Goal: Task Accomplishment & Management: Manage account settings

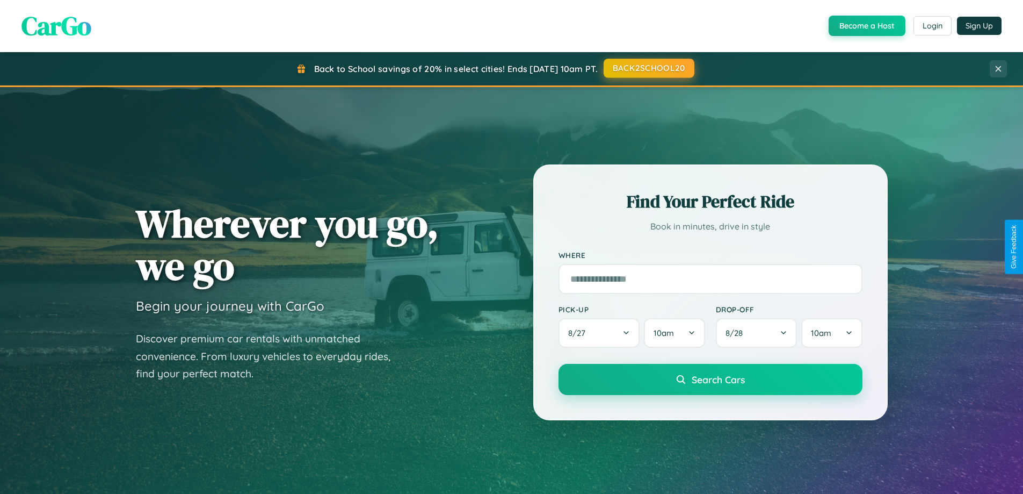
click at [648, 68] on button "BACK2SCHOOL20" at bounding box center [649, 68] width 91 height 19
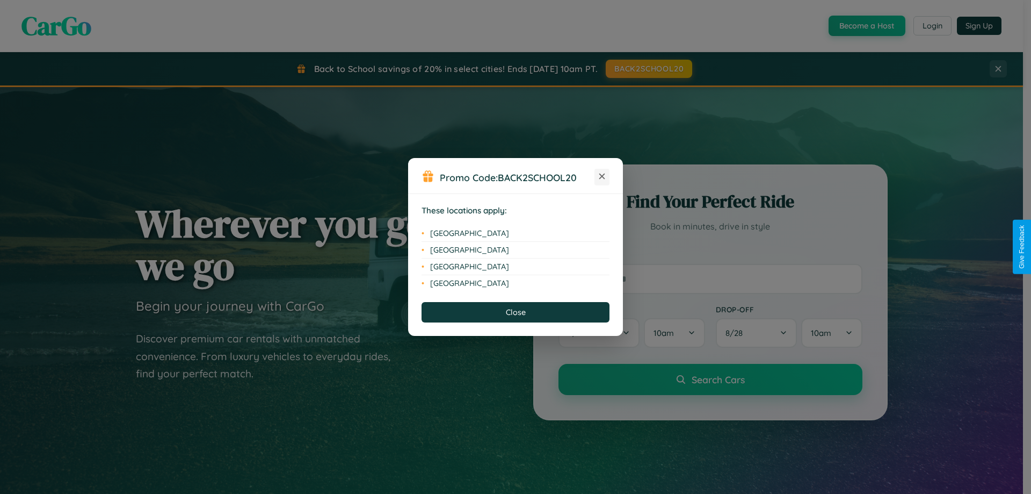
click at [602, 177] on icon at bounding box center [602, 176] width 6 height 6
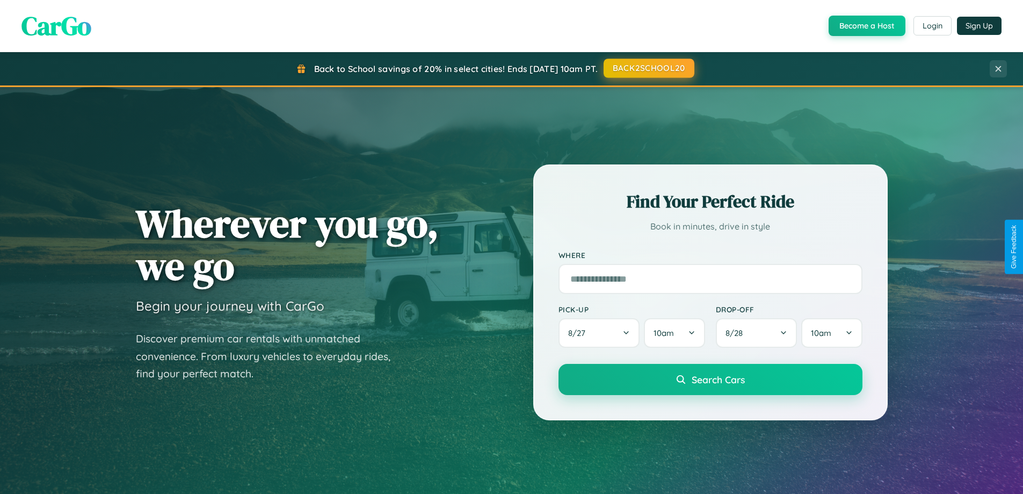
click at [648, 68] on button "BACK2SCHOOL20" at bounding box center [649, 68] width 91 height 19
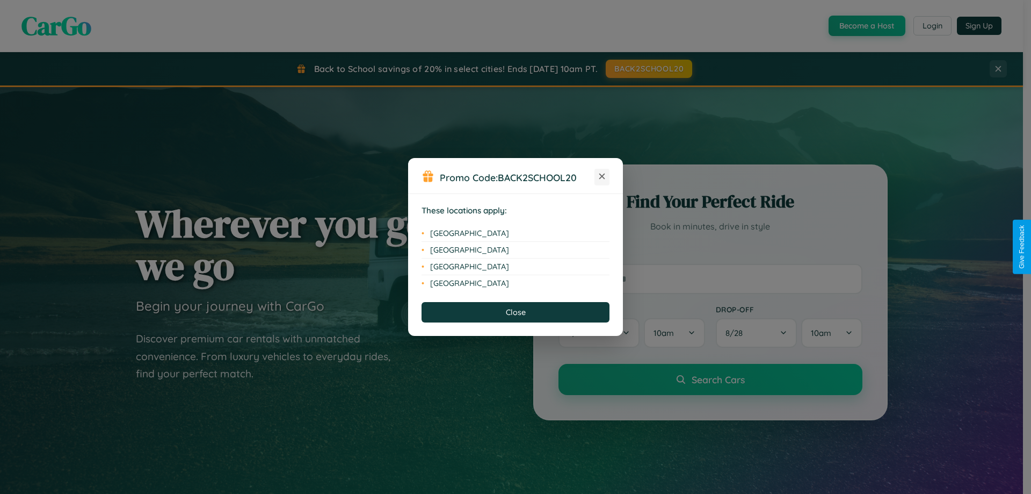
click at [602, 177] on icon at bounding box center [602, 176] width 6 height 6
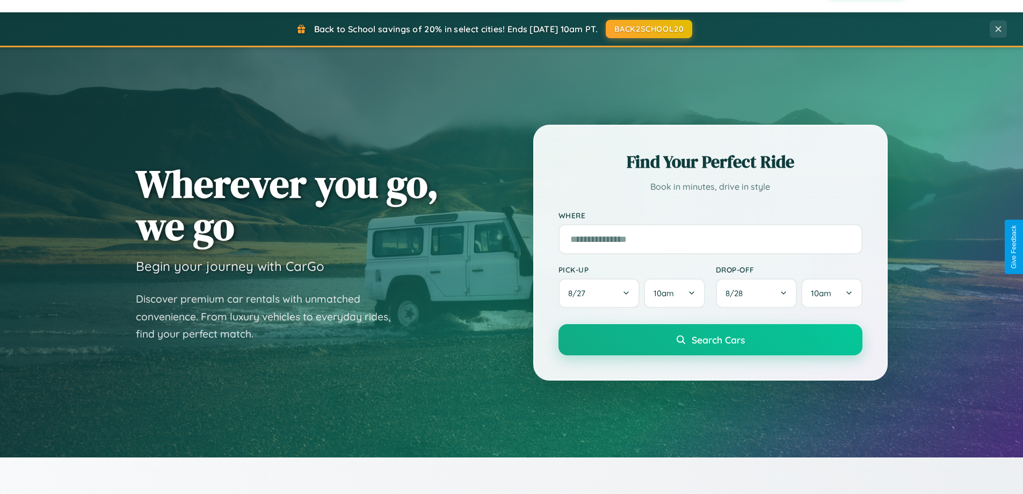
scroll to position [463, 0]
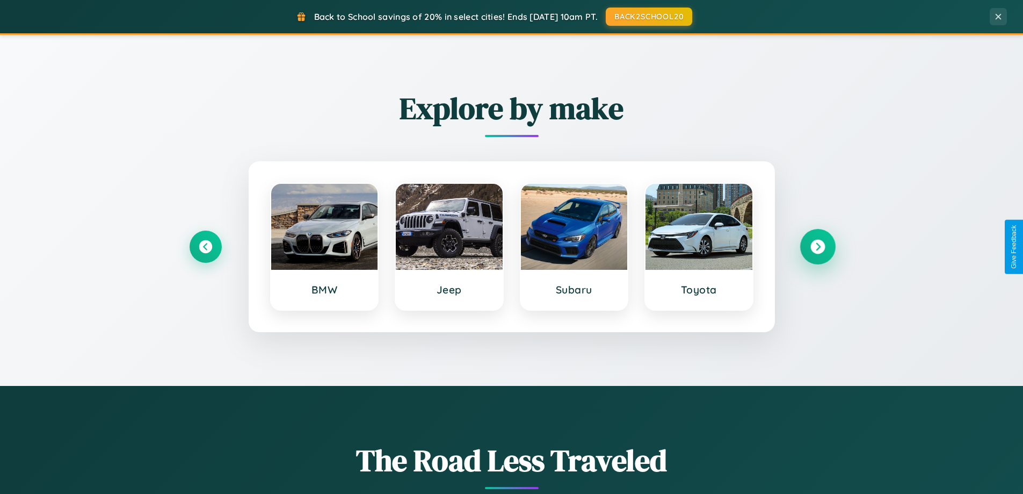
click at [818, 247] on icon at bounding box center [818, 247] width 15 height 15
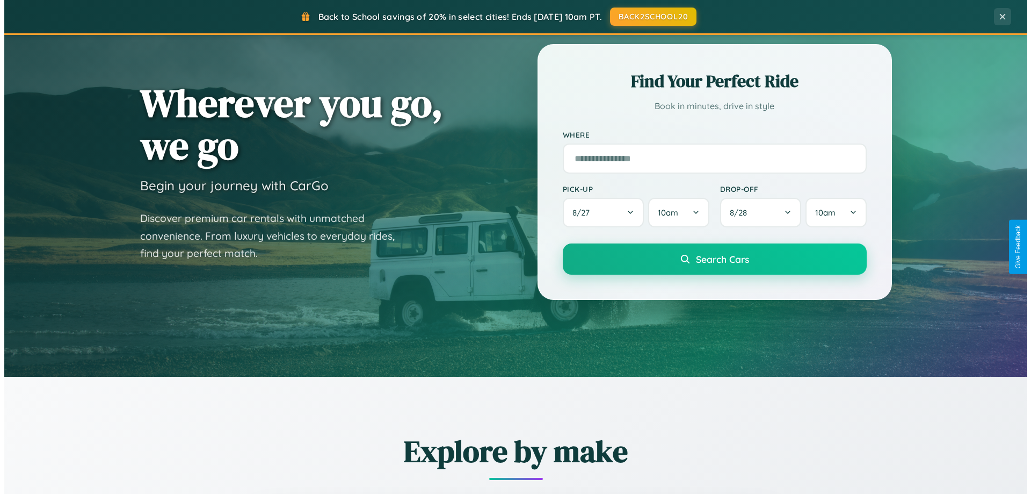
scroll to position [0, 0]
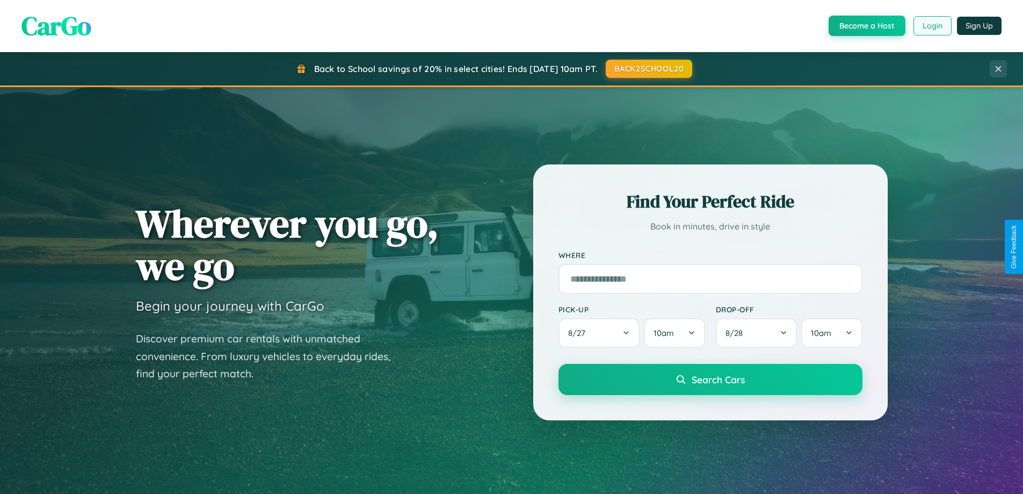
click at [932, 26] on button "Login" at bounding box center [933, 25] width 38 height 19
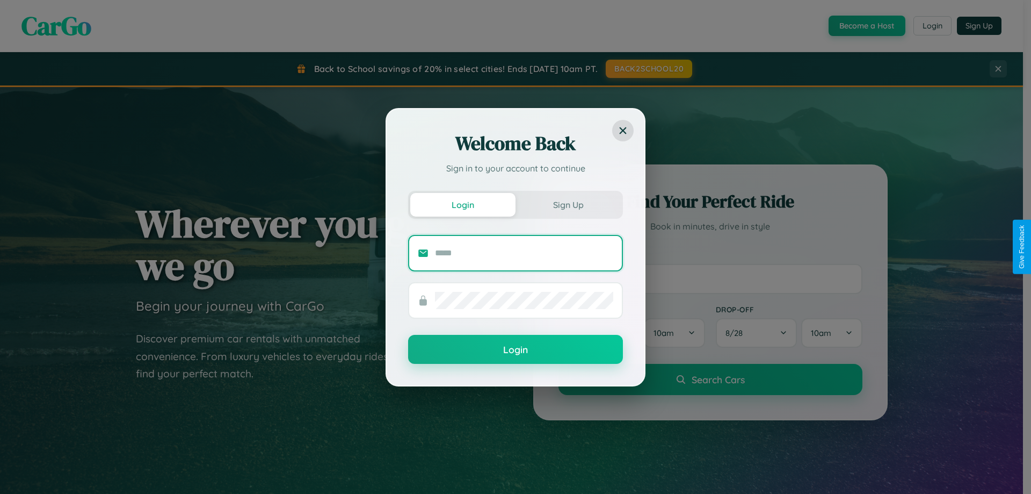
click at [524, 252] on input "text" at bounding box center [524, 252] width 178 height 17
type input "**********"
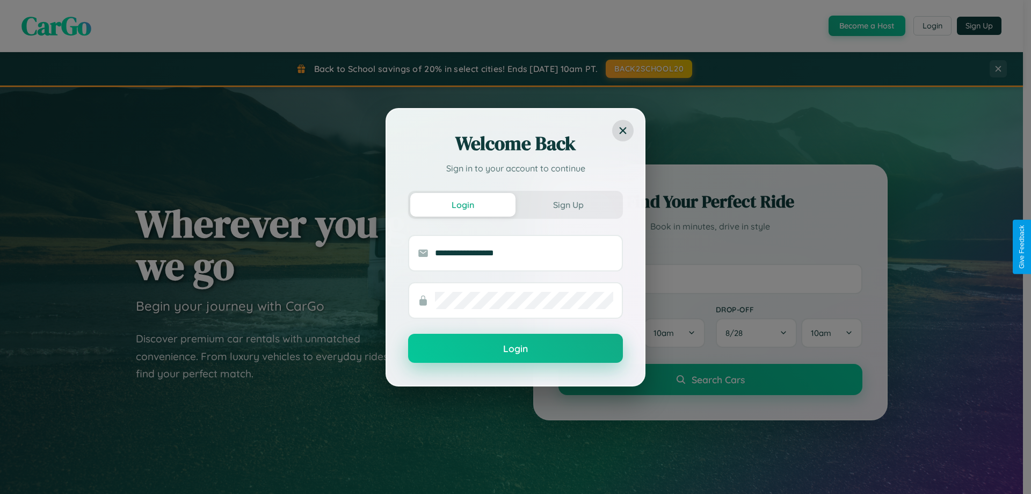
click at [516, 348] on button "Login" at bounding box center [515, 348] width 215 height 29
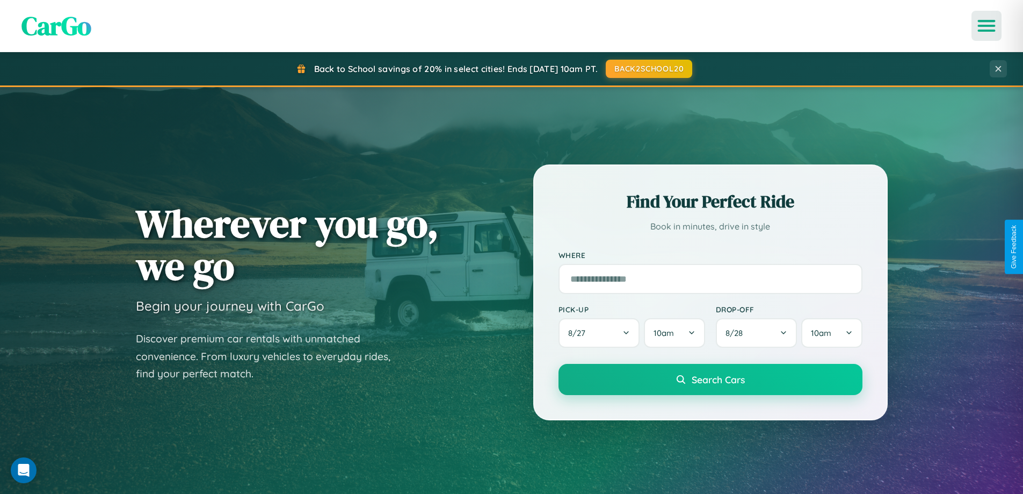
click at [987, 26] on icon "Open menu" at bounding box center [987, 26] width 16 height 10
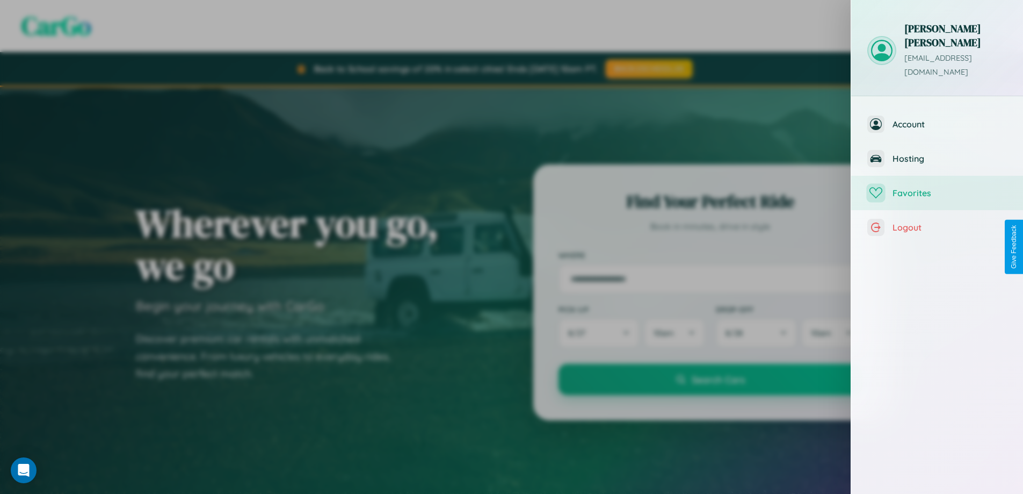
click at [937, 187] on span "Favorites" at bounding box center [950, 192] width 114 height 11
